Goal: Share content

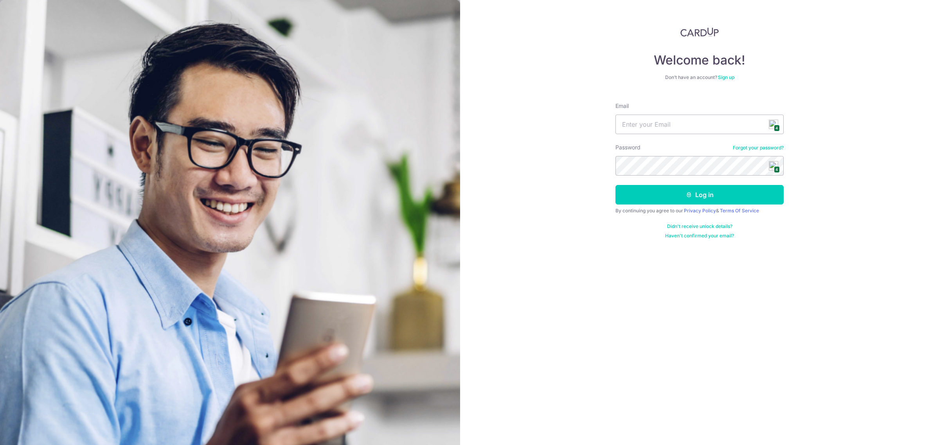
click at [777, 125] on span "4" at bounding box center [776, 128] width 6 height 7
type input "[PERSON_NAME][EMAIL_ADDRESS][DOMAIN_NAME]"
click at [721, 202] on button "Log in" at bounding box center [699, 195] width 168 height 20
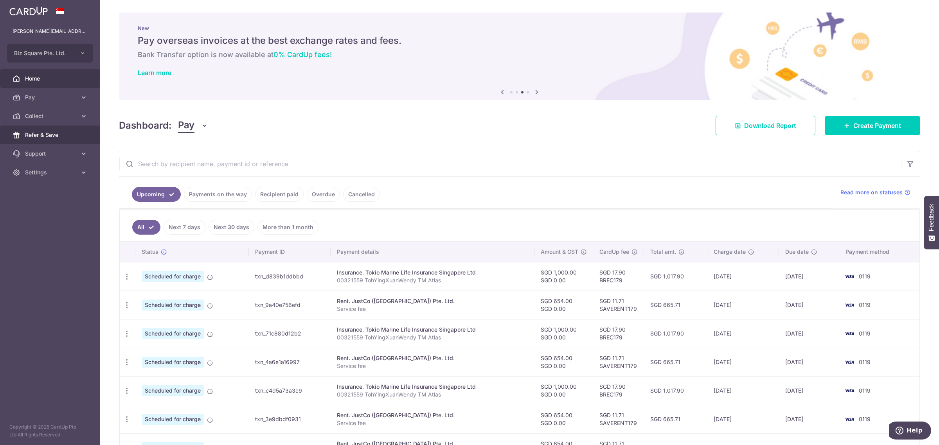
click at [64, 134] on span "Refer & Save" at bounding box center [51, 135] width 52 height 8
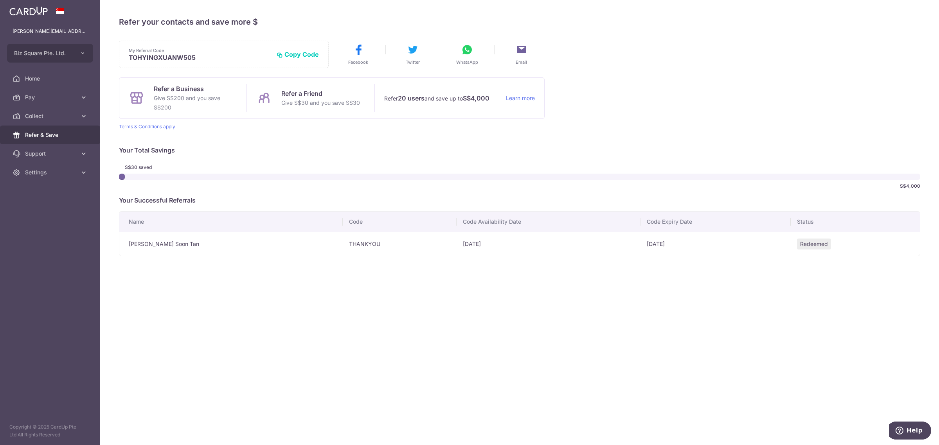
click at [468, 57] on button "WhatsApp" at bounding box center [467, 54] width 46 height 22
